Goal: Information Seeking & Learning: Learn about a topic

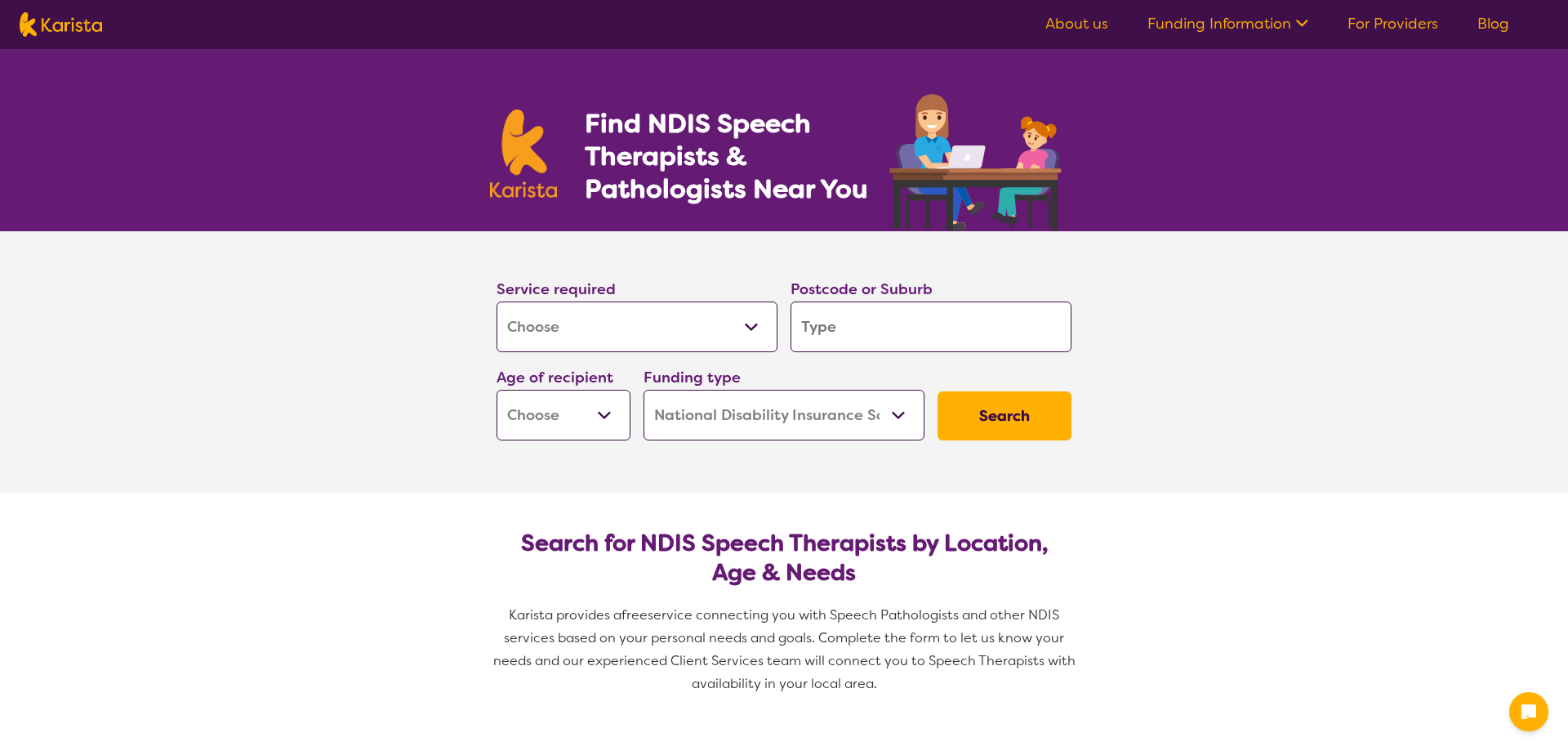
select select "[MEDICAL_DATA]"
select select "NDIS"
select select "[MEDICAL_DATA]"
select select "NDIS"
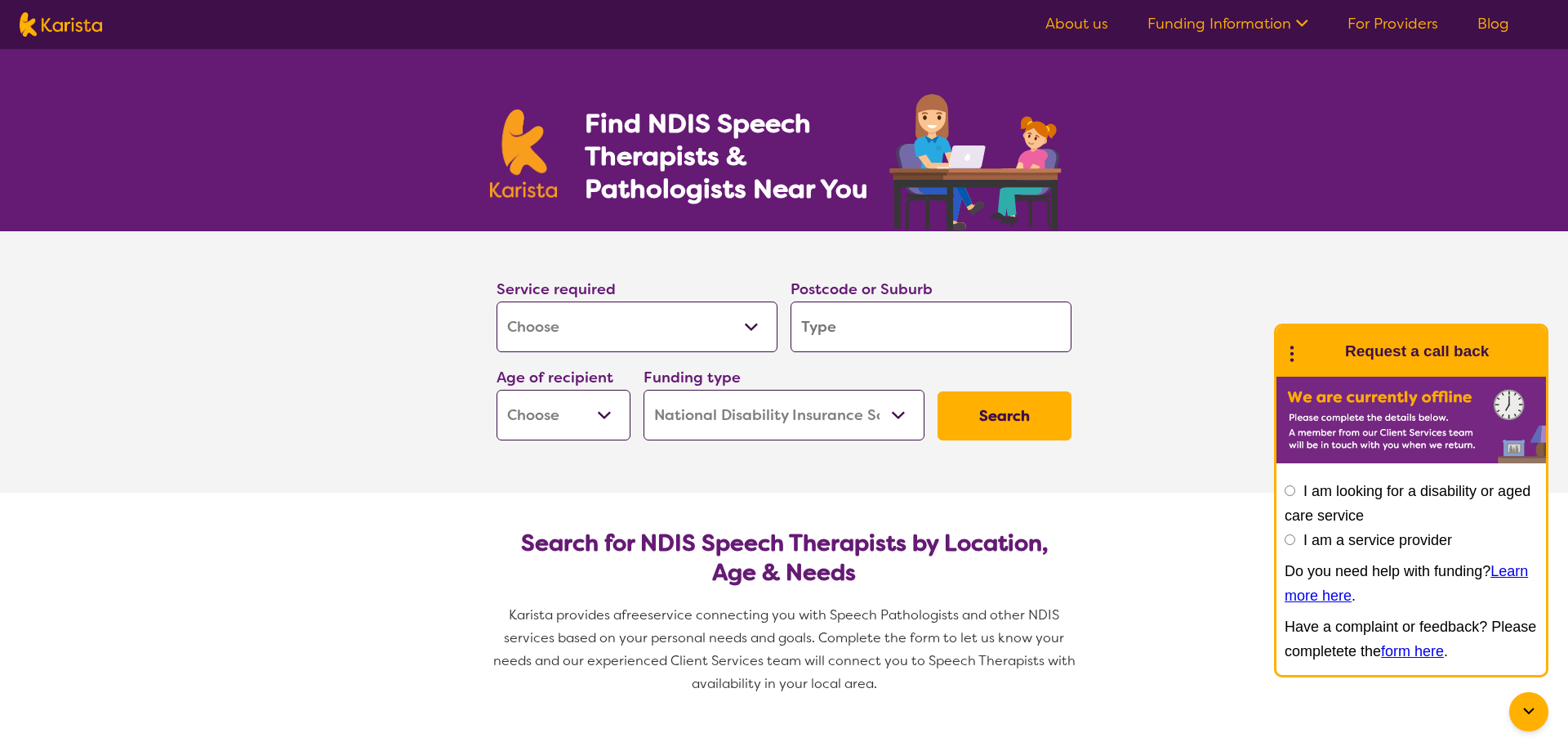
click at [808, 323] on input "search" at bounding box center [931, 327] width 281 height 50
type input "3"
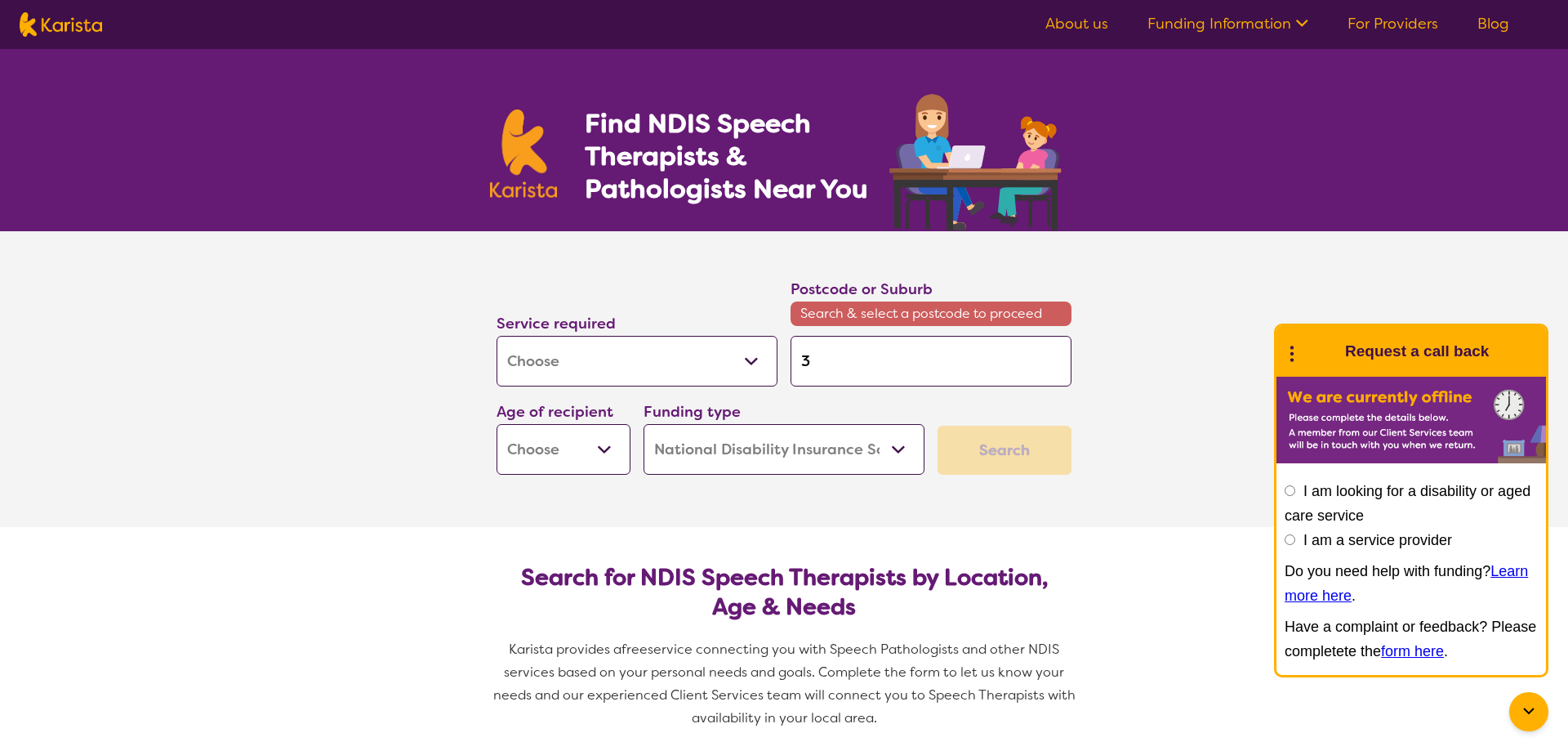
type input "39"
type input "397"
type input "3977"
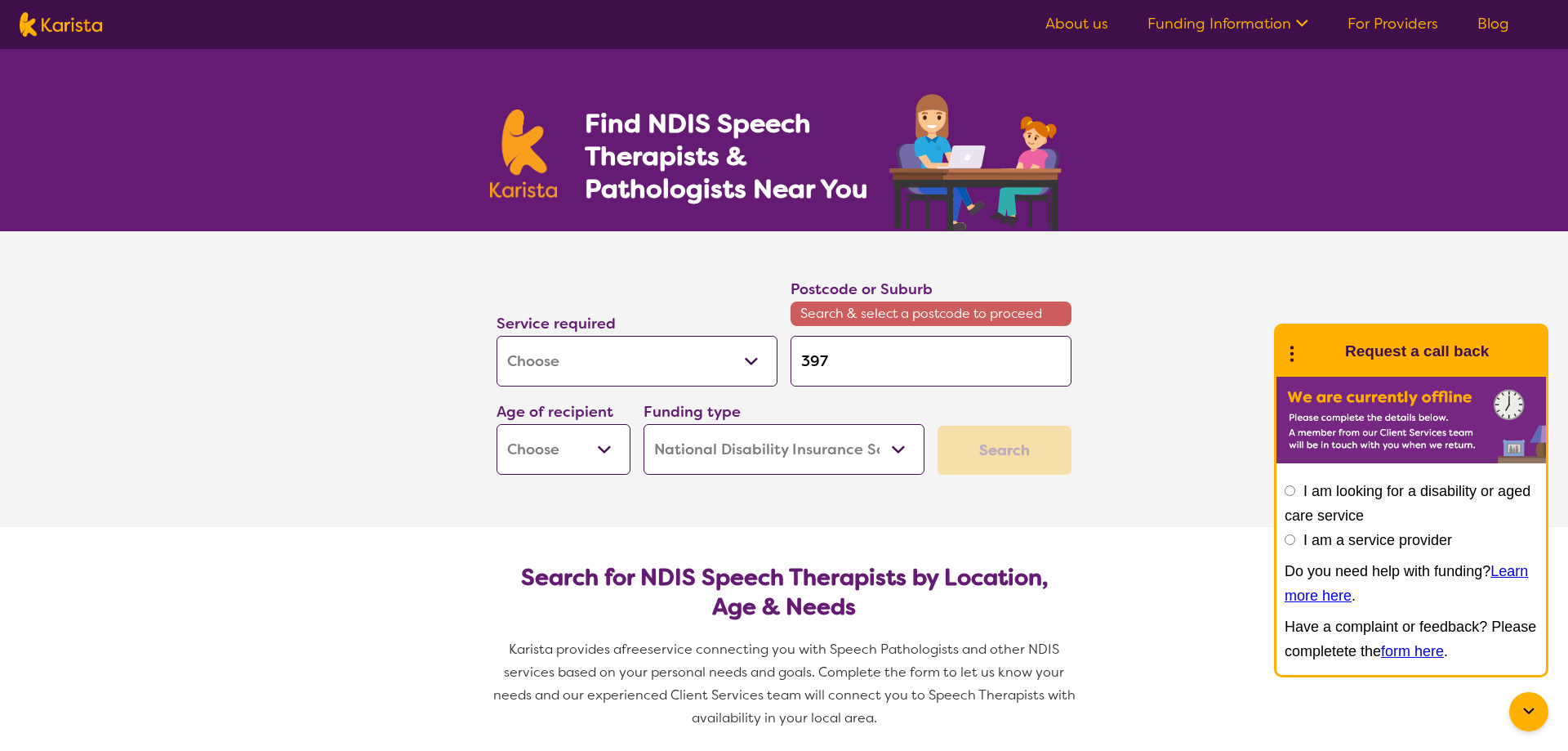
type input "3977"
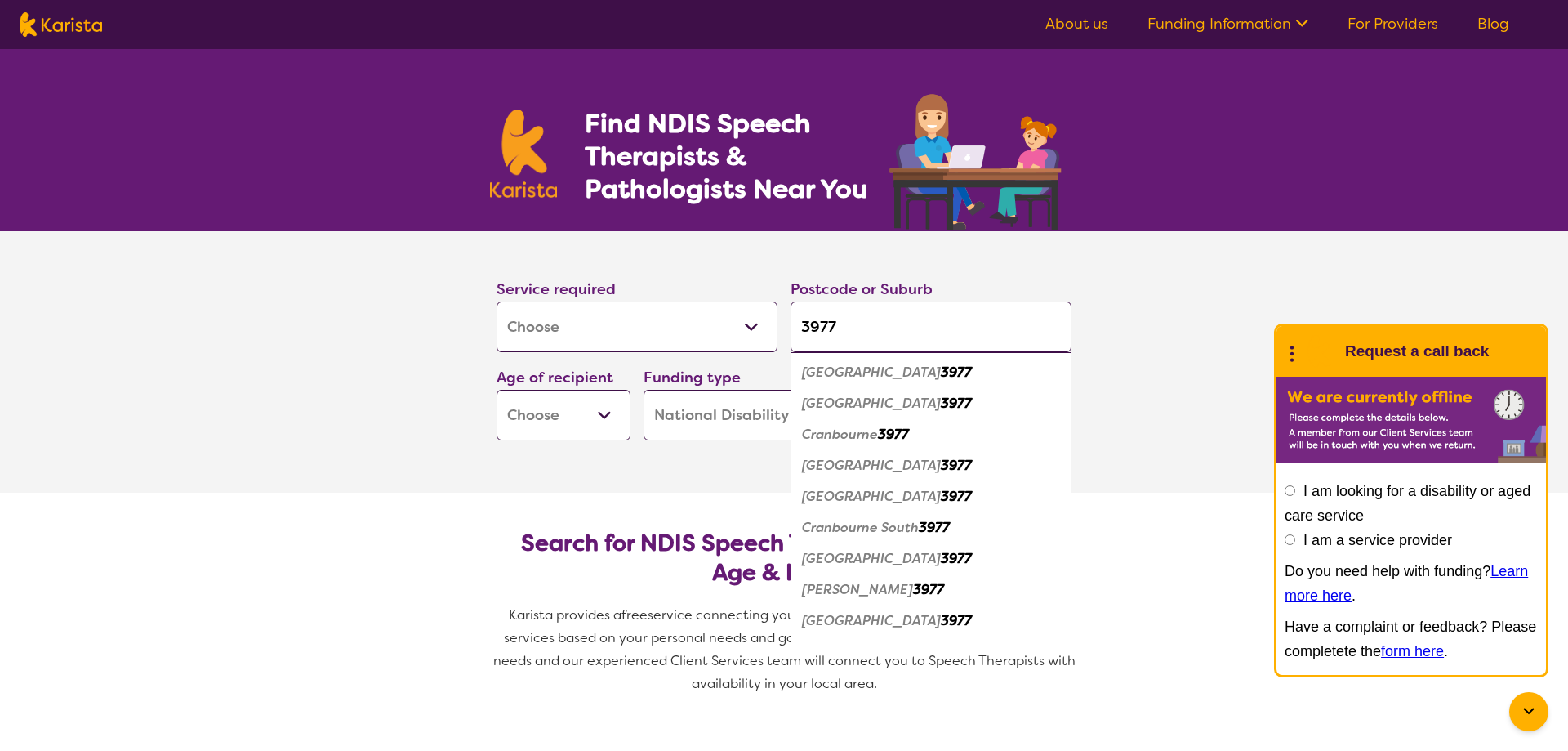
type input "3977"
click at [891, 558] on em "[GEOGRAPHIC_DATA]" at bounding box center [872, 558] width 139 height 17
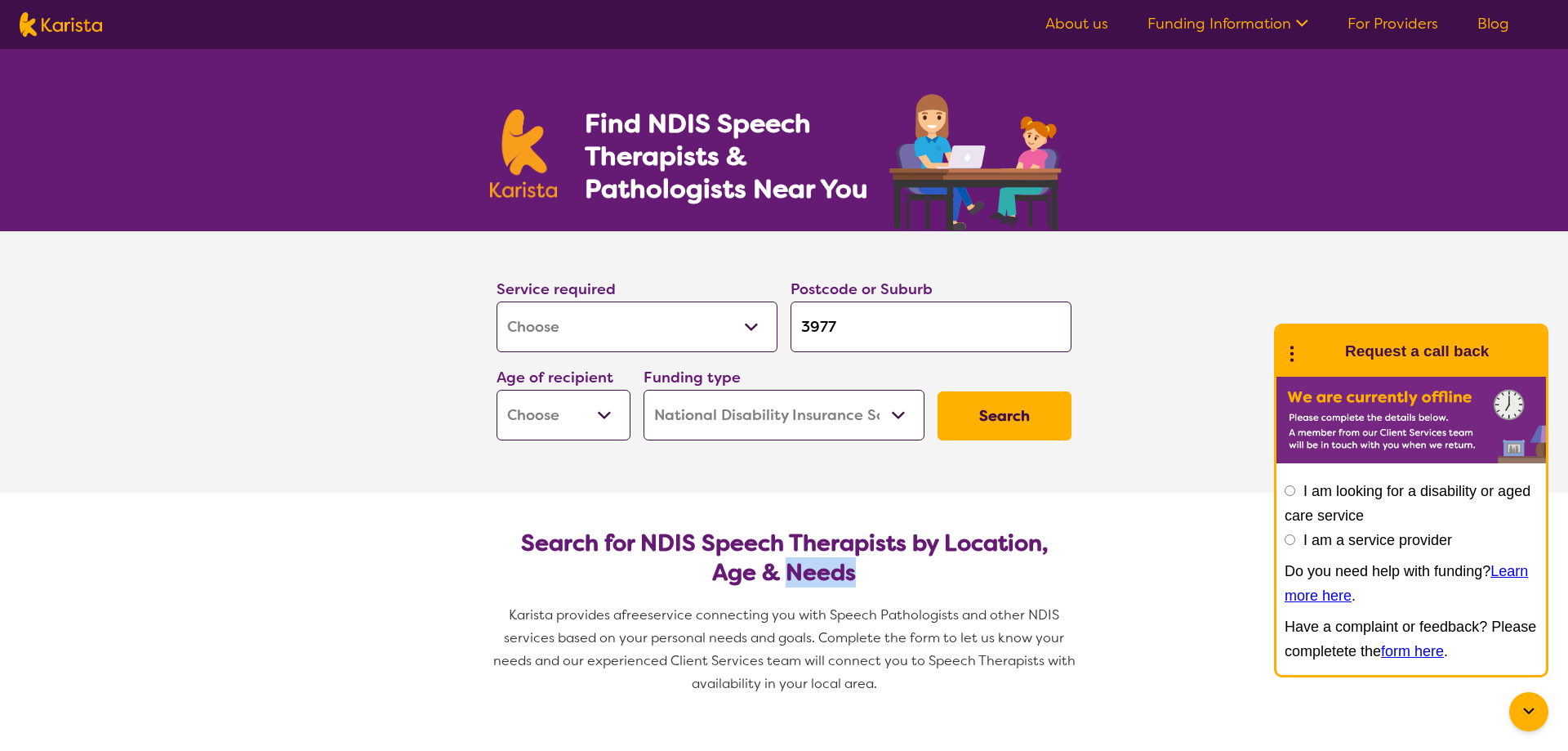
click at [891, 558] on h2 "Search for NDIS Speech Therapists by Location, Age & Needs" at bounding box center [784, 557] width 548 height 59
click at [496, 302] on select "Allied Health Assistant Assessment ([MEDICAL_DATA] or [MEDICAL_DATA]) Behaviour…" at bounding box center [636, 327] width 281 height 50
click at [654, 312] on select "Allied Health Assistant Assessment ([MEDICAL_DATA] or [MEDICAL_DATA]) Behaviour…" at bounding box center [636, 327] width 281 height 50
click at [496, 390] on select "Early Childhood - 0 to 9 Child - 10 to 11 Adolescent - 12 to 17 Adult - 18 to 6…" at bounding box center [563, 415] width 133 height 50
select select "EC"
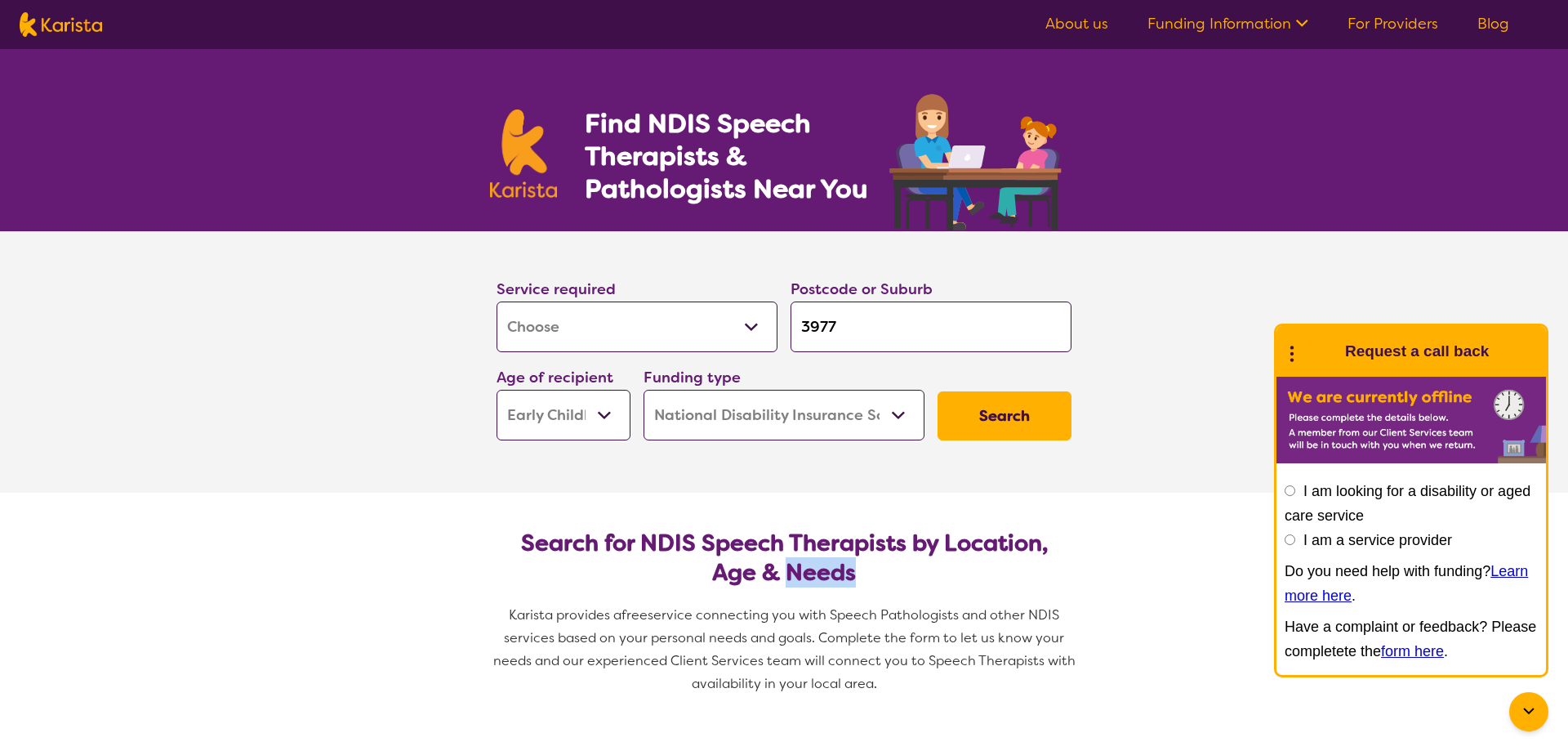
click option "Early Childhood - 0 to 9" at bounding box center [0, 0] width 0 height 0
select select "EC"
click at [643, 390] on select "Home Care Package (HCP) National Disability Insurance Scheme (NDIS) I don't know" at bounding box center [784, 415] width 281 height 50
select select "i-don-t-know"
click option "I don't know" at bounding box center [0, 0] width 0 height 0
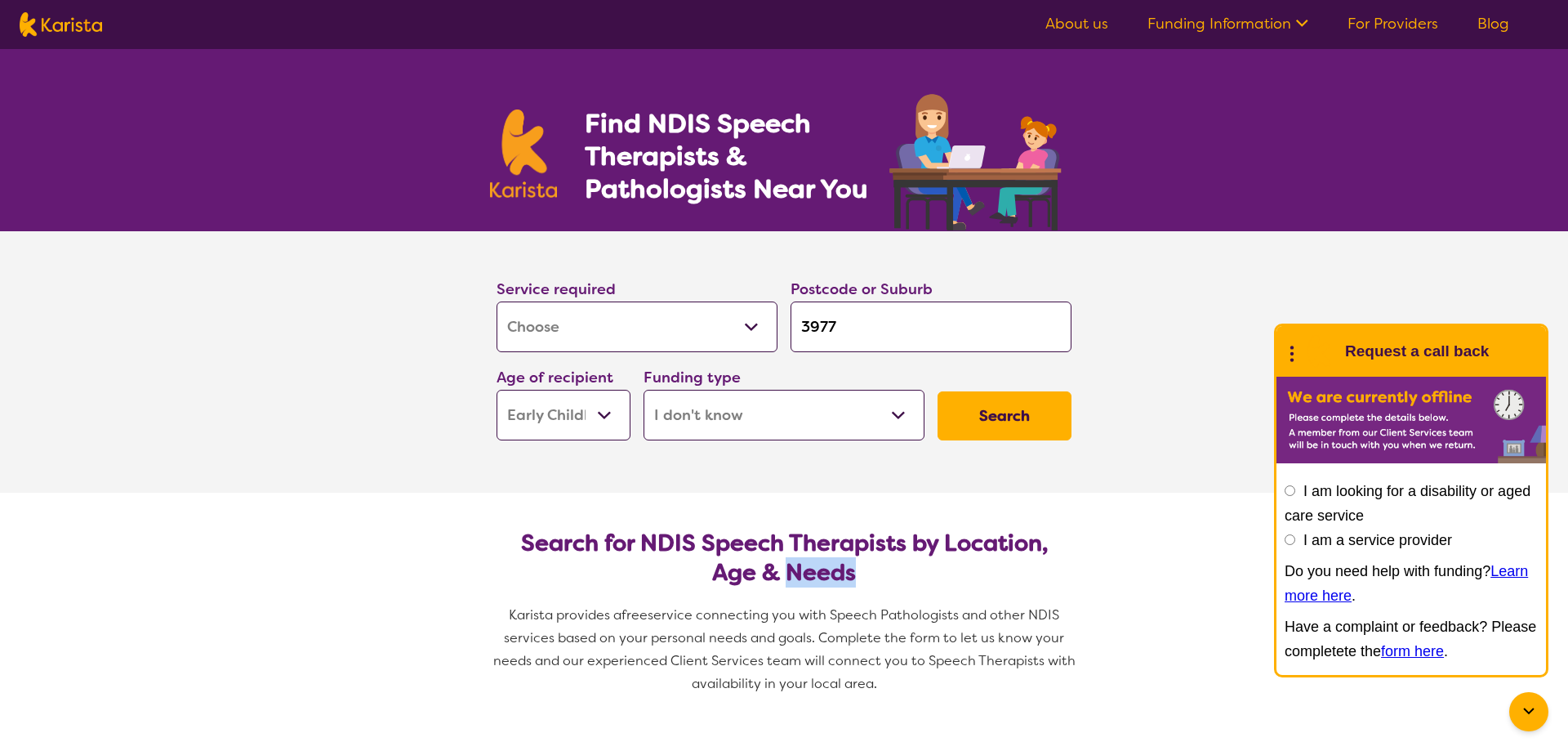
select select "i-don-t-know"
drag, startPoint x: 691, startPoint y: 438, endPoint x: 991, endPoint y: 412, distance: 301.1
click at [991, 412] on button "Search" at bounding box center [1004, 415] width 133 height 49
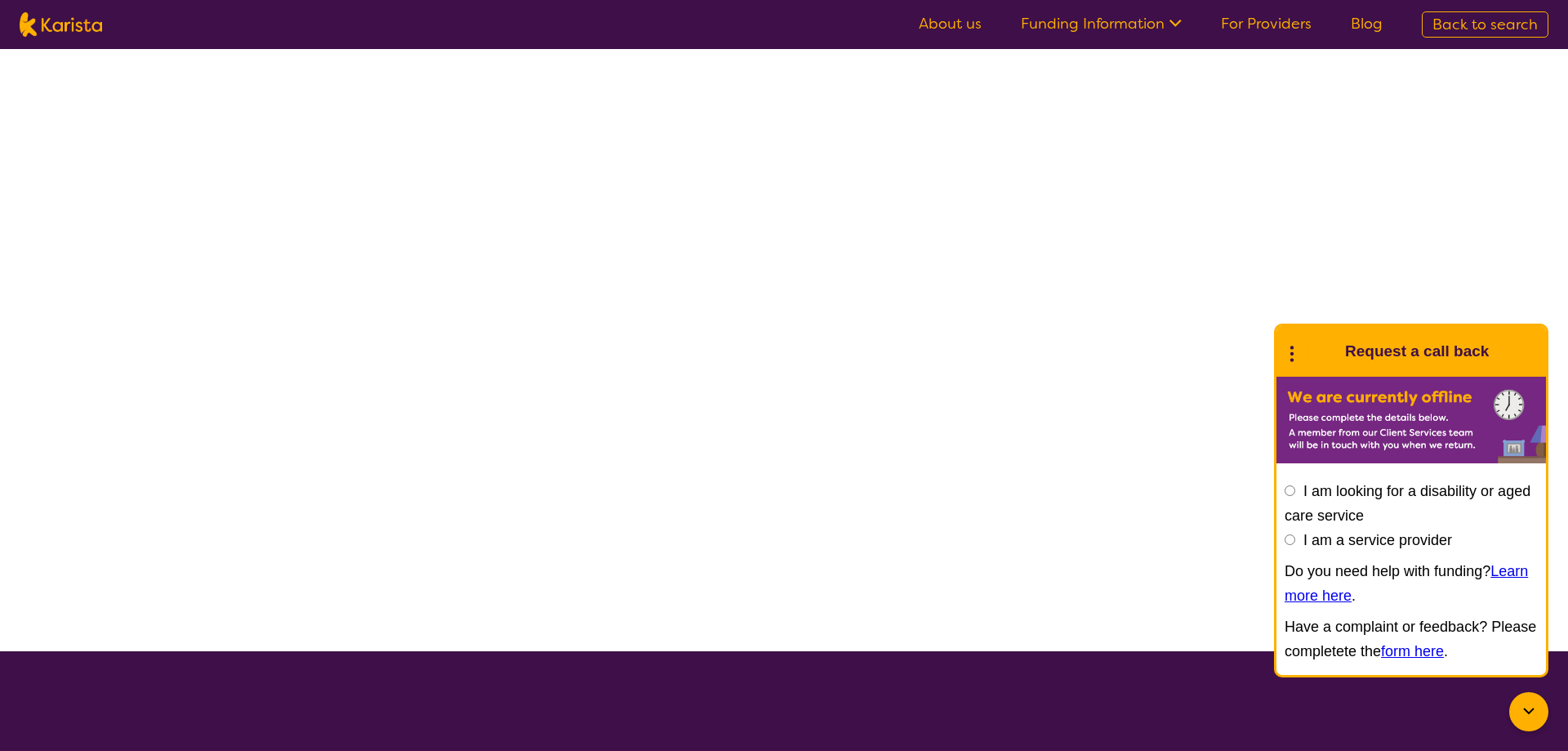
select select "[MEDICAL_DATA]"
select select "EC"
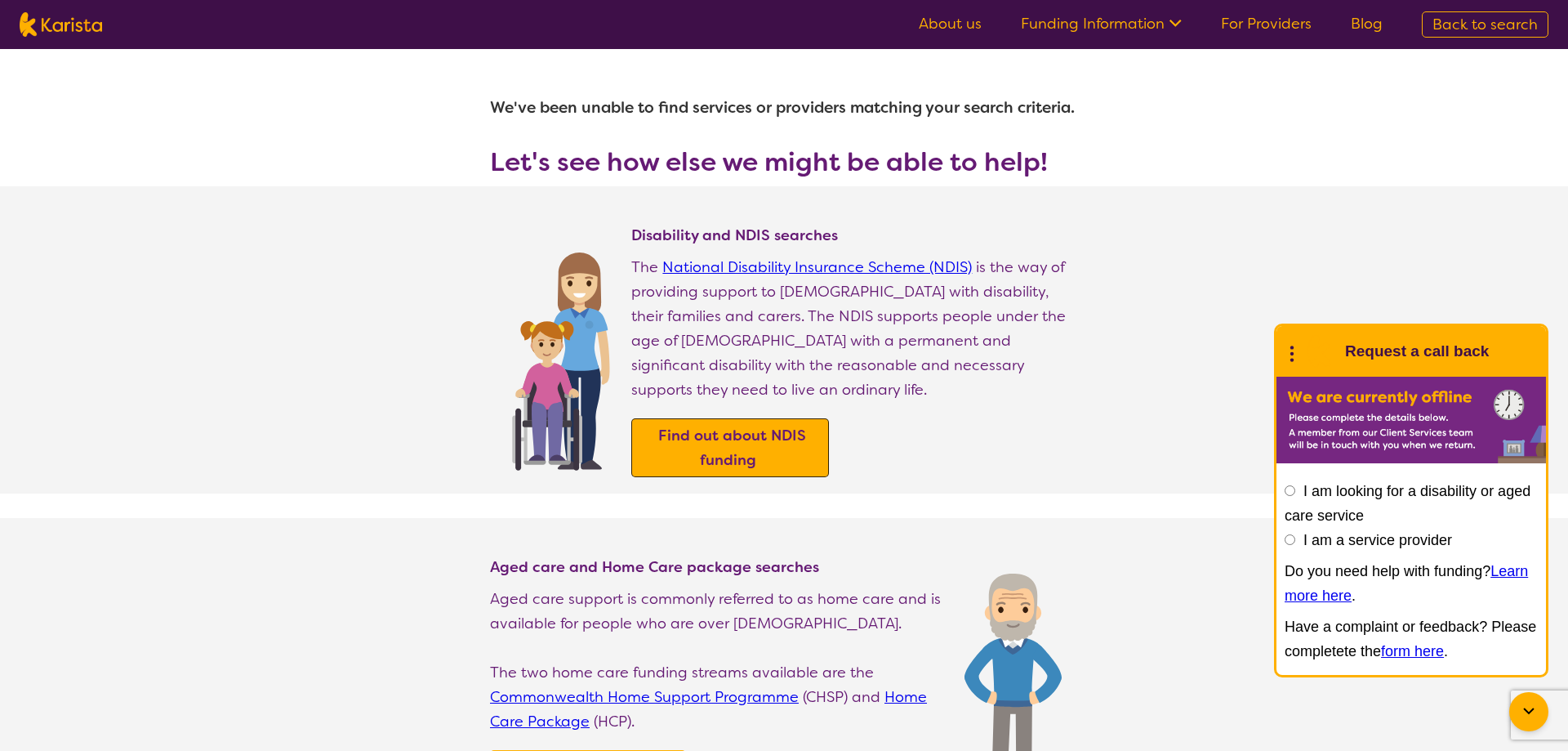
click at [673, 470] on link "Find out about NDIS funding" at bounding box center [730, 447] width 188 height 49
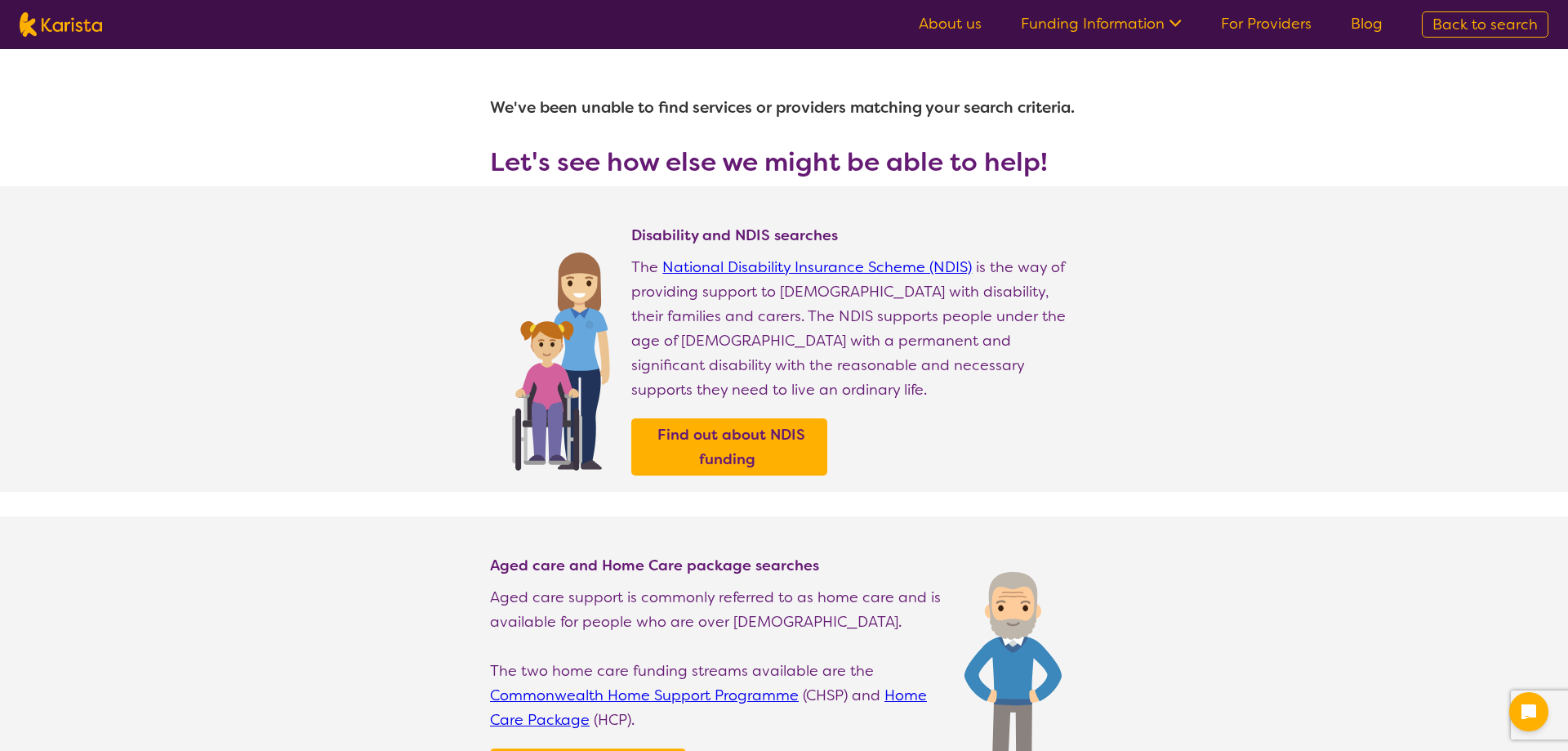
select select "[MEDICAL_DATA]"
select select "EC"
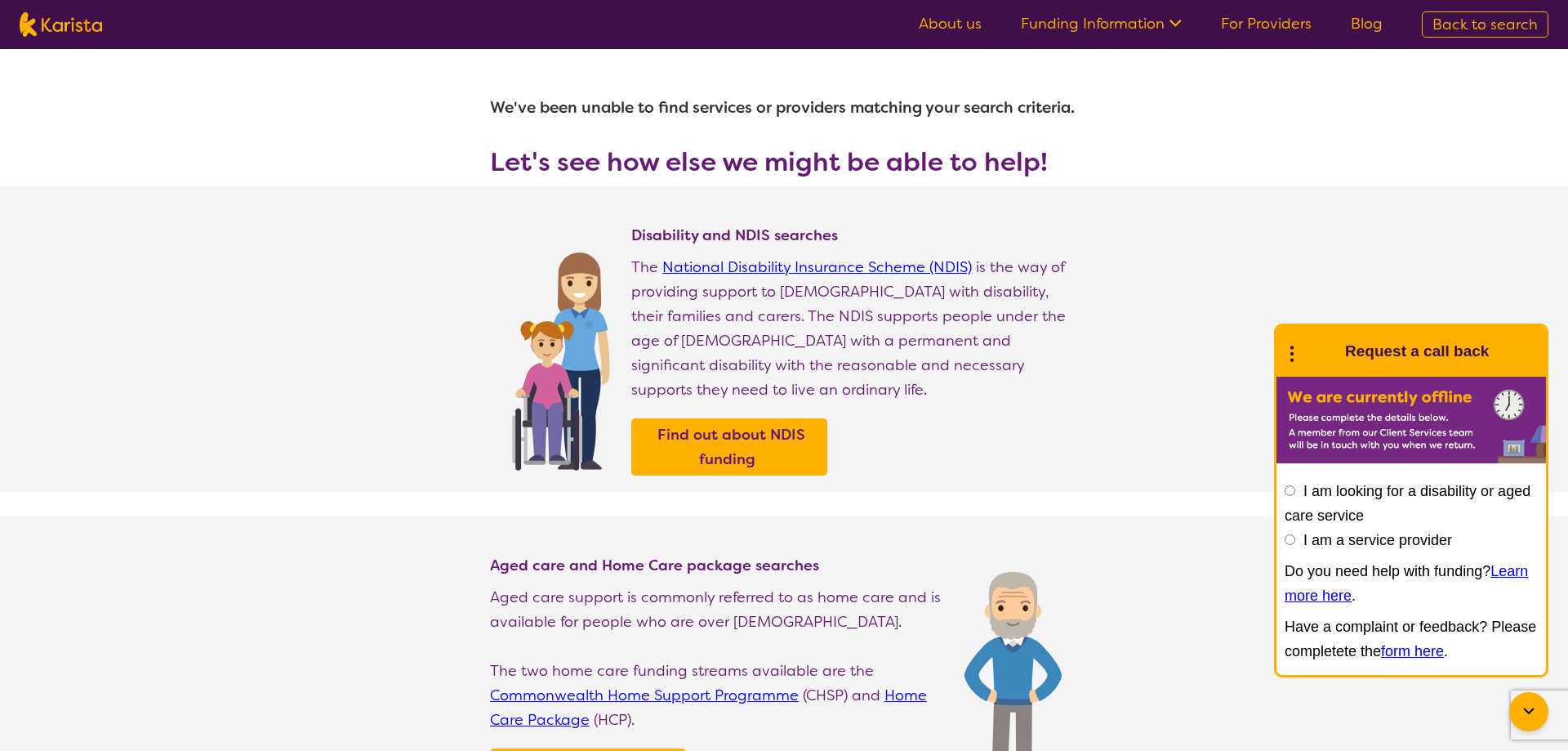
select select "[MEDICAL_DATA]"
select select "EC"
select select "NDIS"
select select "[MEDICAL_DATA]"
select select "EC"
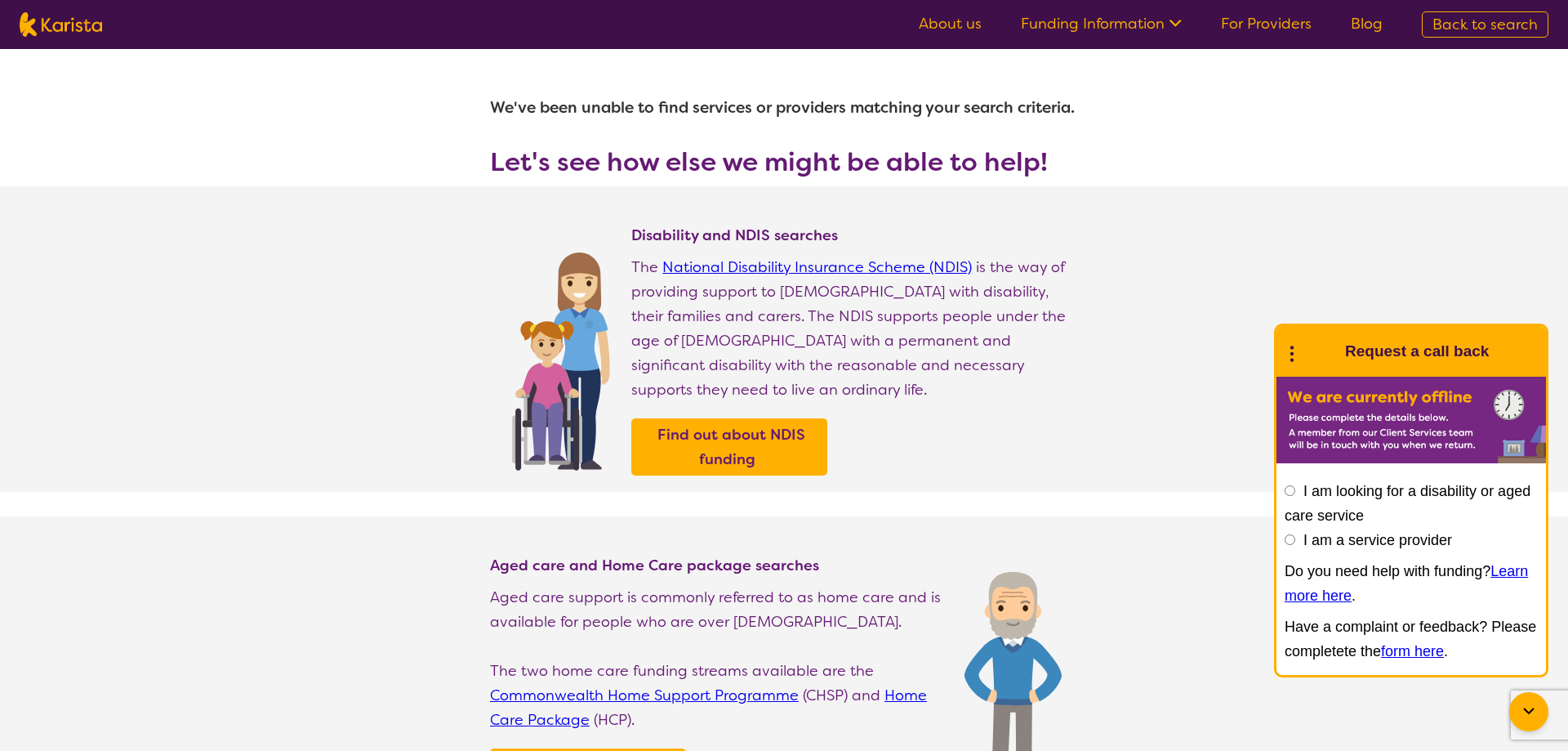
select select "NDIS"
